Goal: Task Accomplishment & Management: Use online tool/utility

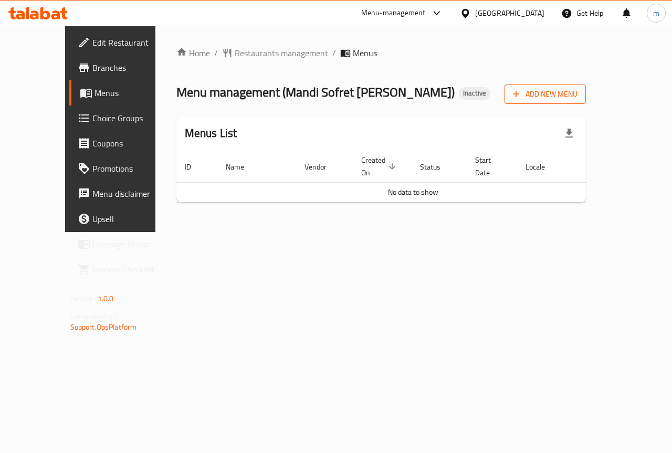
click at [578, 92] on span "Add New Menu" at bounding box center [545, 94] width 65 height 13
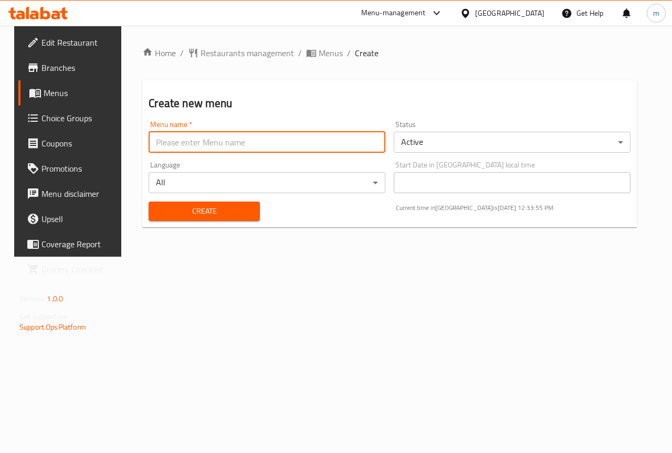
click at [247, 148] on input "text" at bounding box center [267, 142] width 237 height 21
type input "[DATE]"
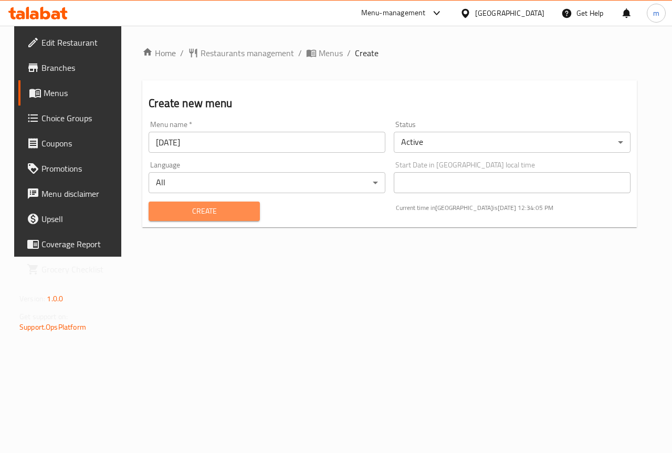
click at [215, 202] on button "Create" at bounding box center [204, 211] width 111 height 19
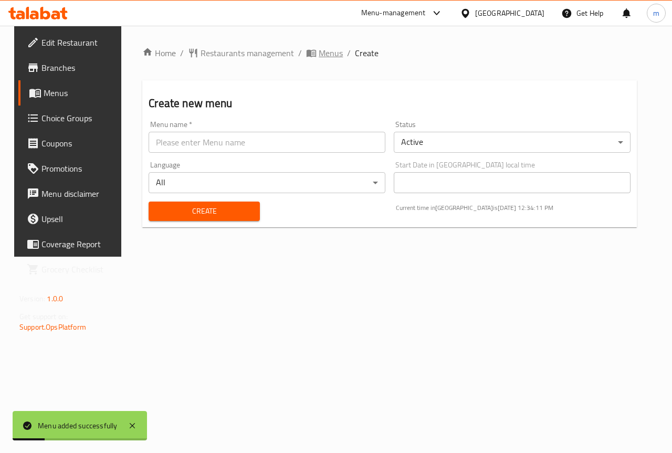
click at [306, 54] on icon "breadcrumb" at bounding box center [311, 53] width 11 height 11
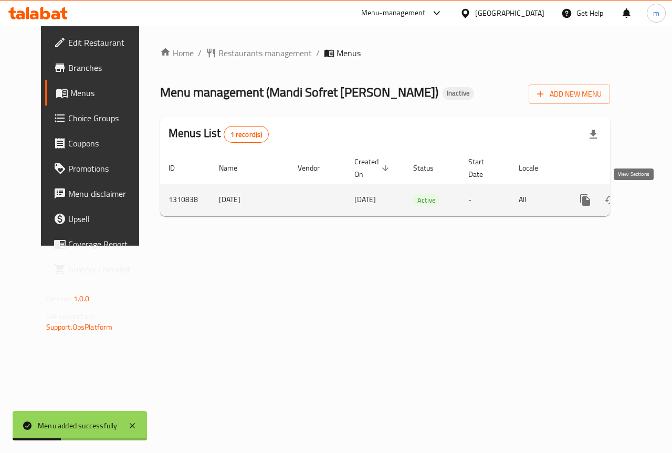
click at [649, 200] on link "enhanced table" at bounding box center [661, 200] width 25 height 25
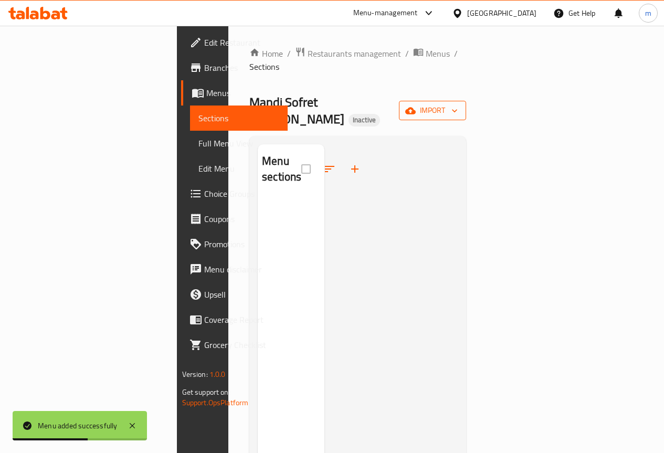
click at [458, 104] on span "import" at bounding box center [433, 110] width 50 height 13
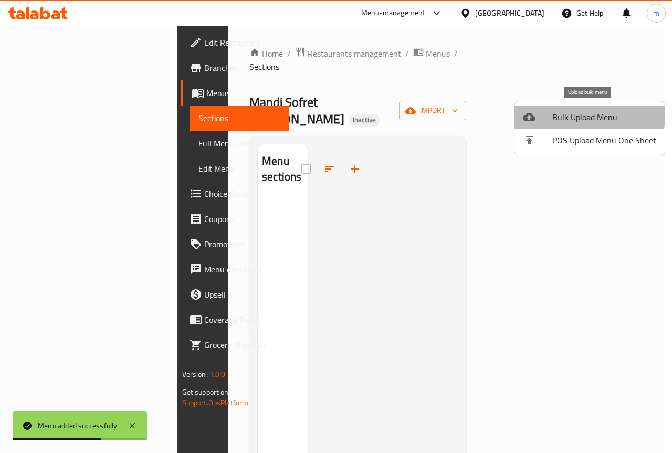
click at [589, 113] on span "Bulk Upload Menu" at bounding box center [605, 117] width 104 height 13
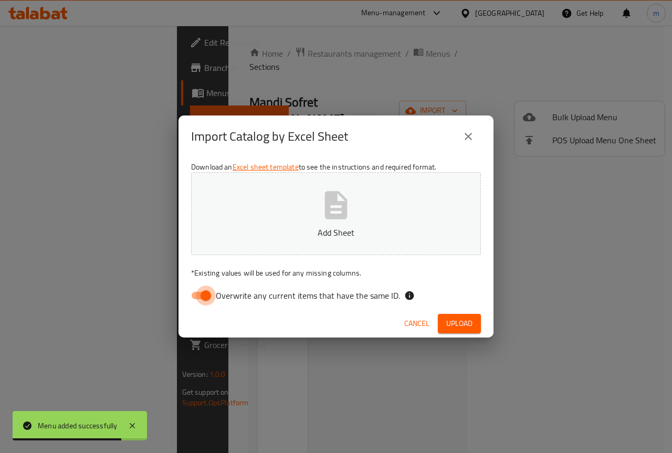
drag, startPoint x: 215, startPoint y: 296, endPoint x: 222, endPoint y: 285, distance: 12.7
click at [215, 295] on input "Overwrite any current items that have the same ID." at bounding box center [206, 296] width 60 height 20
checkbox input "false"
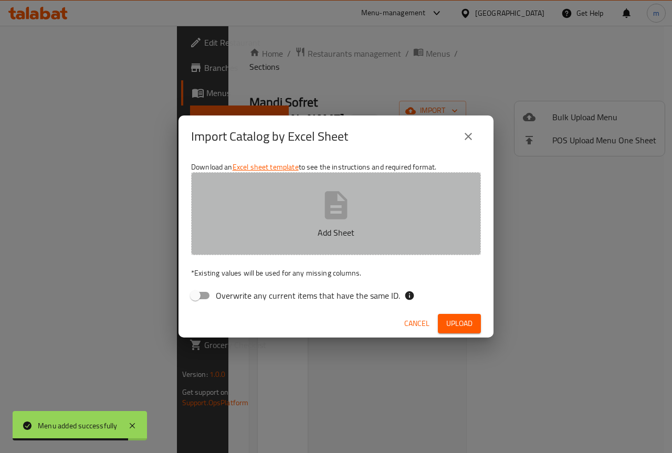
click at [351, 201] on icon "button" at bounding box center [336, 206] width 34 height 34
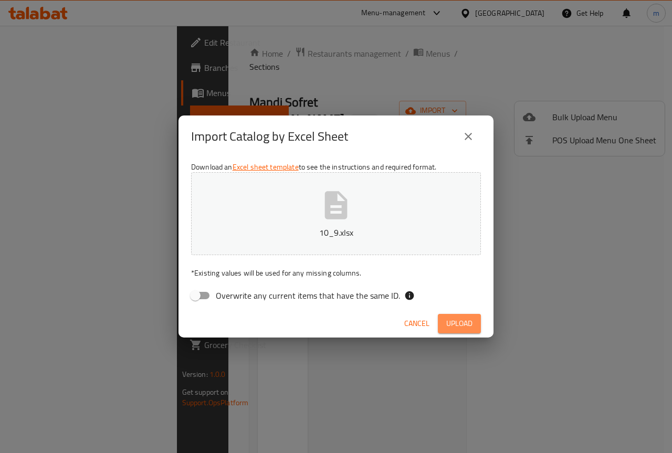
click at [463, 323] on span "Upload" at bounding box center [459, 323] width 26 height 13
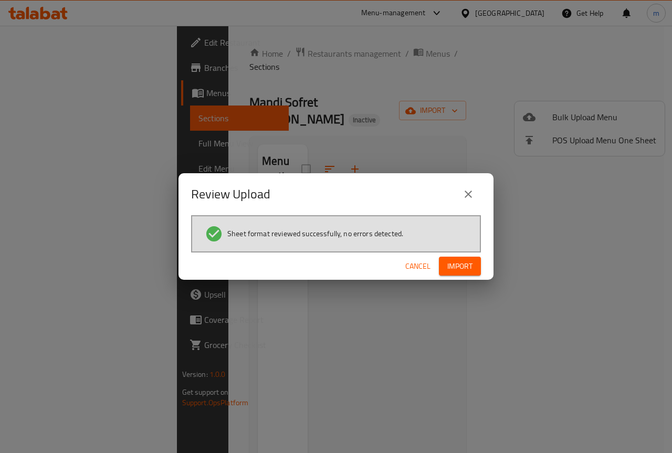
click at [458, 262] on span "Import" at bounding box center [460, 266] width 25 height 13
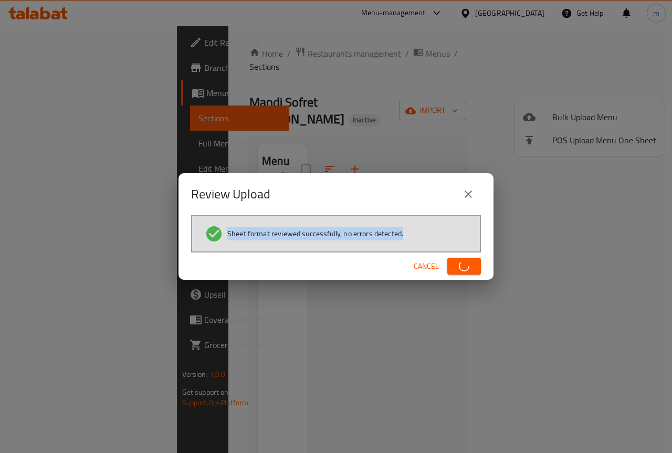
drag, startPoint x: 228, startPoint y: 234, endPoint x: 406, endPoint y: 226, distance: 178.3
click at [434, 240] on li "Sheet format reviewed successfully, no errors detected." at bounding box center [336, 234] width 263 height 18
click at [373, 207] on div "Review Upload" at bounding box center [336, 194] width 315 height 42
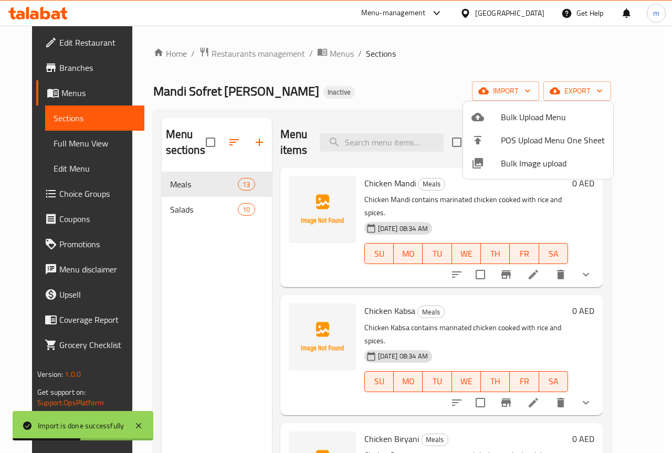
click at [400, 101] on div at bounding box center [336, 226] width 672 height 453
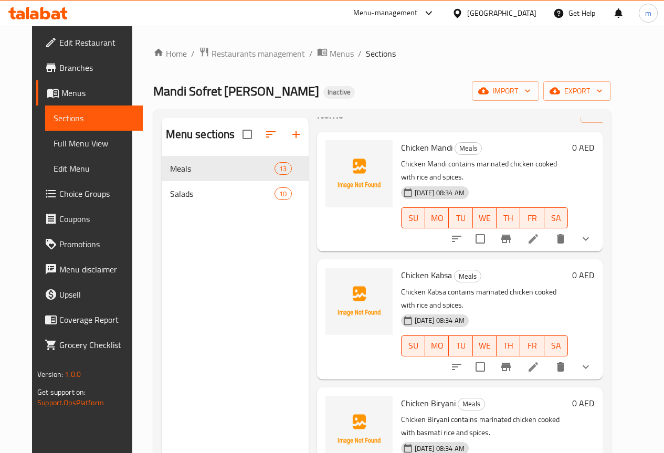
scroll to position [53, 0]
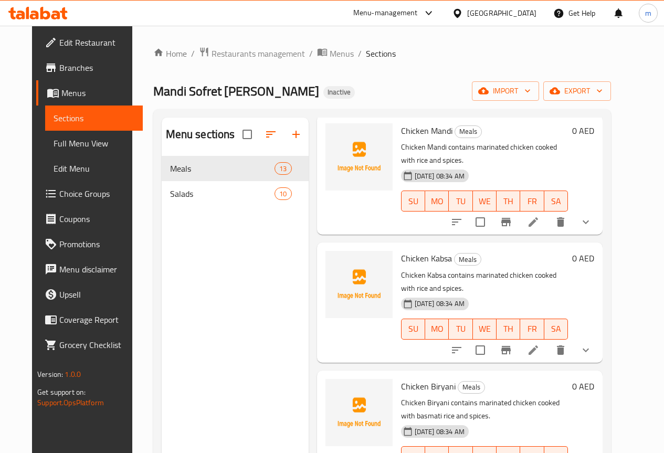
click at [593, 216] on icon "show more" at bounding box center [586, 222] width 13 height 13
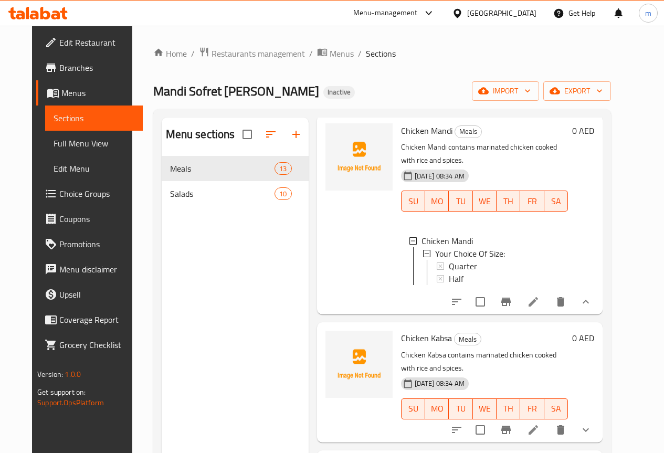
click at [65, 143] on span "Full Menu View" at bounding box center [94, 143] width 81 height 13
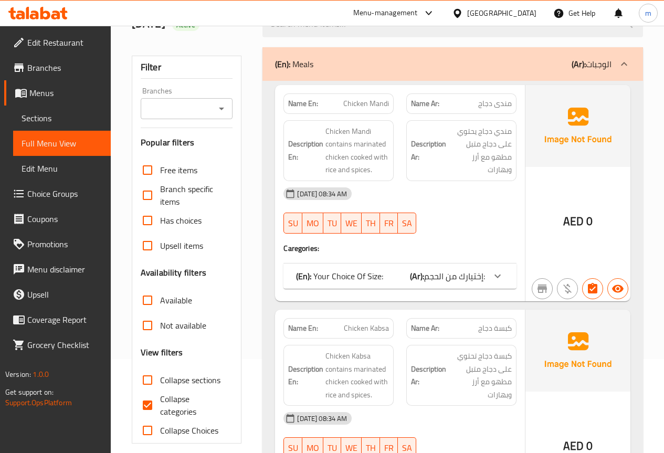
scroll to position [105, 0]
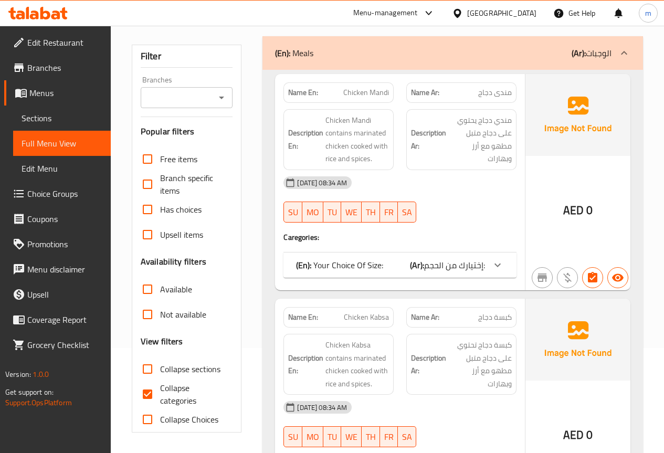
click at [143, 394] on input "Collapse categories" at bounding box center [147, 394] width 25 height 25
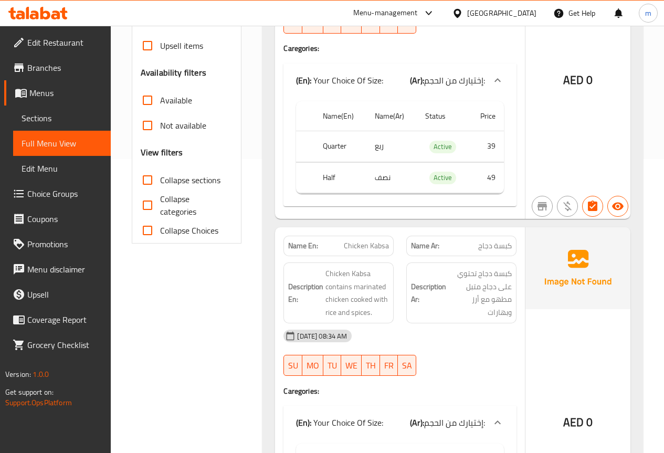
scroll to position [315, 0]
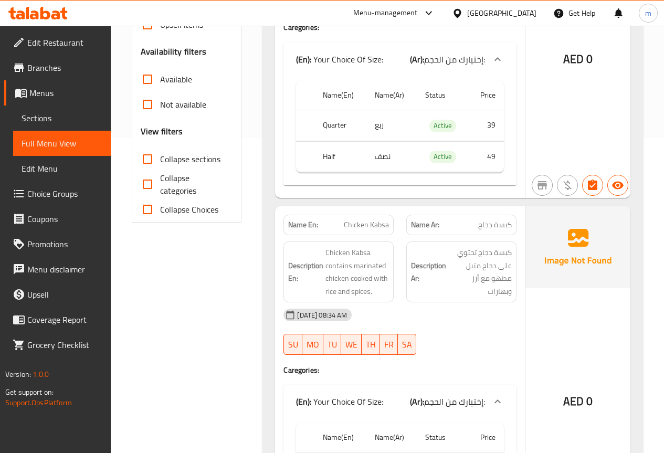
drag, startPoint x: 150, startPoint y: 186, endPoint x: 158, endPoint y: 184, distance: 8.3
click at [149, 184] on input "Collapse categories" at bounding box center [147, 184] width 25 height 25
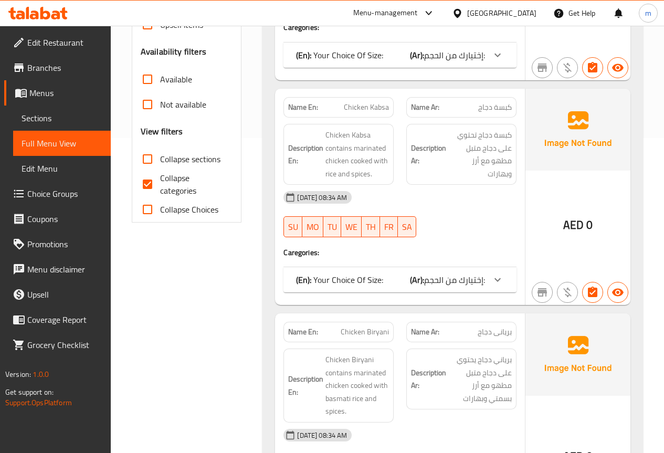
click at [147, 188] on input "Collapse categories" at bounding box center [147, 184] width 25 height 25
checkbox input "false"
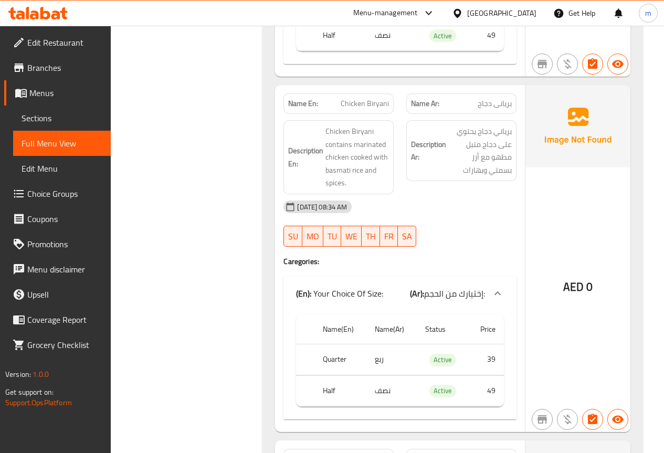
scroll to position [788, 0]
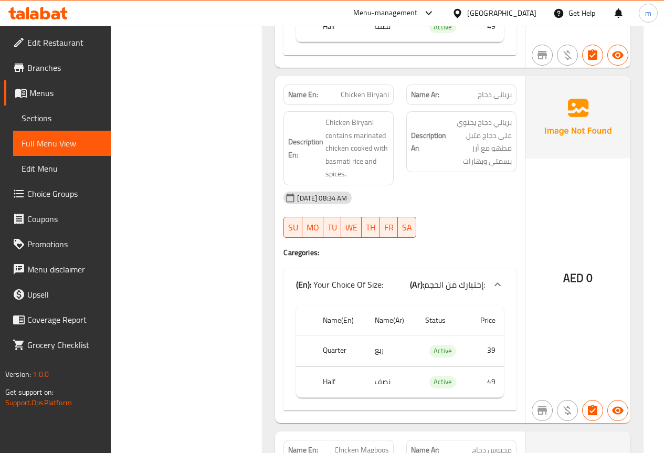
drag, startPoint x: 501, startPoint y: 129, endPoint x: 474, endPoint y: 191, distance: 67.7
click at [474, 191] on div "Name En: Chicken Biryani Name Ar: بريانى دجاج Description En: Chicken Biryani c…" at bounding box center [400, 249] width 250 height 347
click at [474, 191] on div "[DATE] 08:34 AM" at bounding box center [400, 197] width 246 height 25
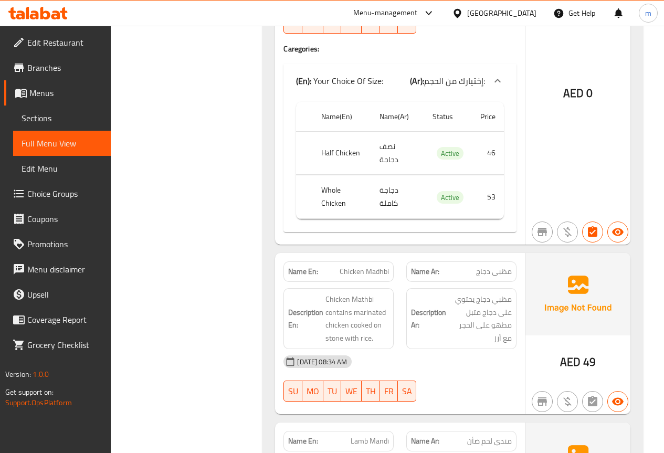
scroll to position [1498, 0]
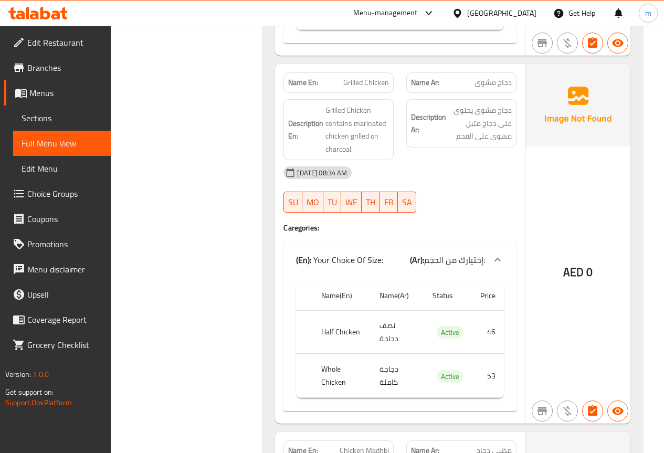
click at [68, 65] on span "Branches" at bounding box center [64, 67] width 75 height 13
